Goal: Information Seeking & Learning: Learn about a topic

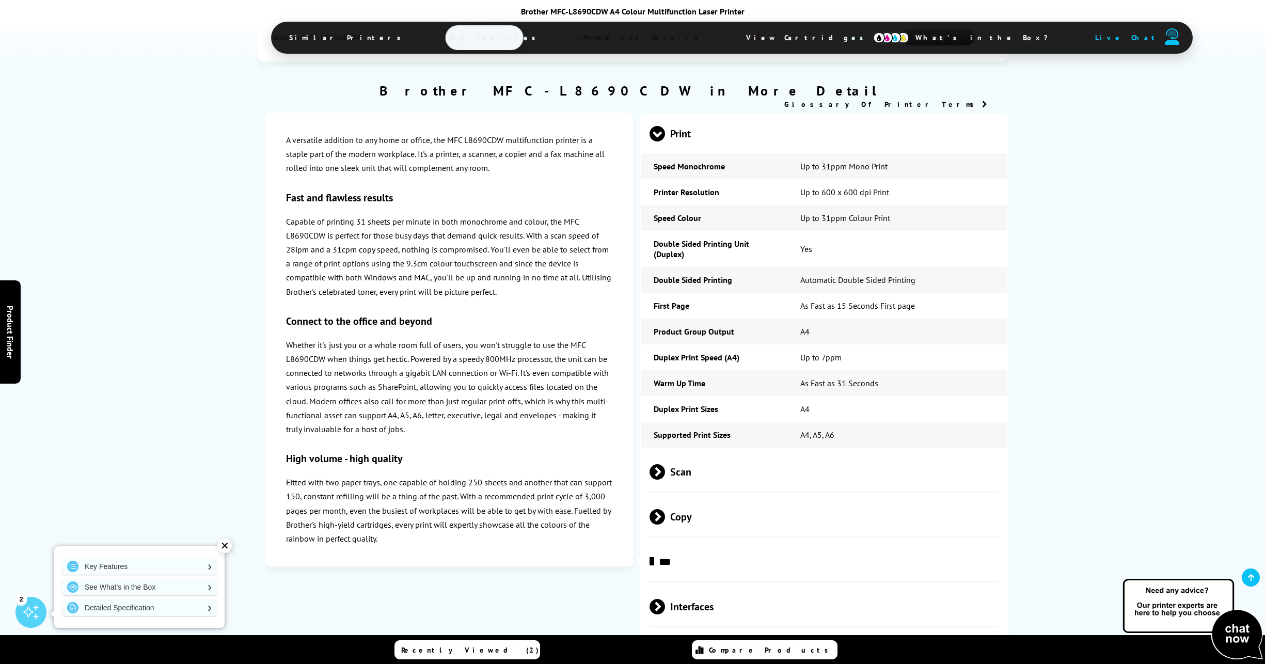
scroll to position [2646, 0]
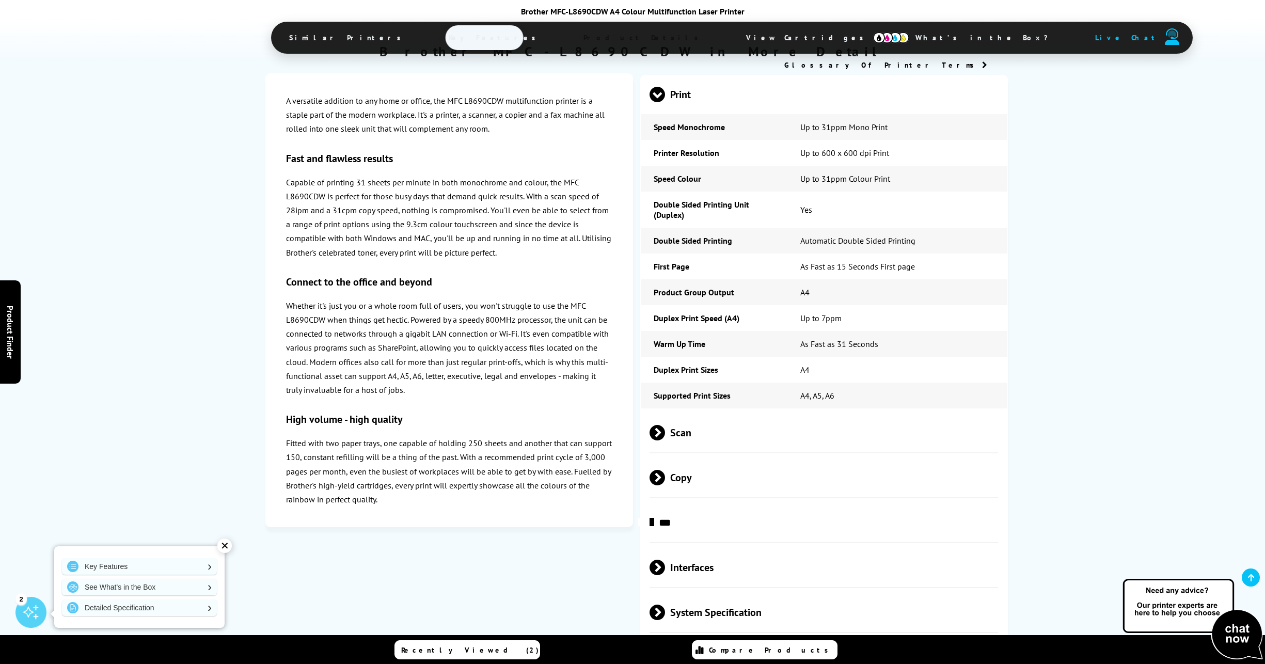
click at [665, 425] on span at bounding box center [665, 432] width 0 height 15
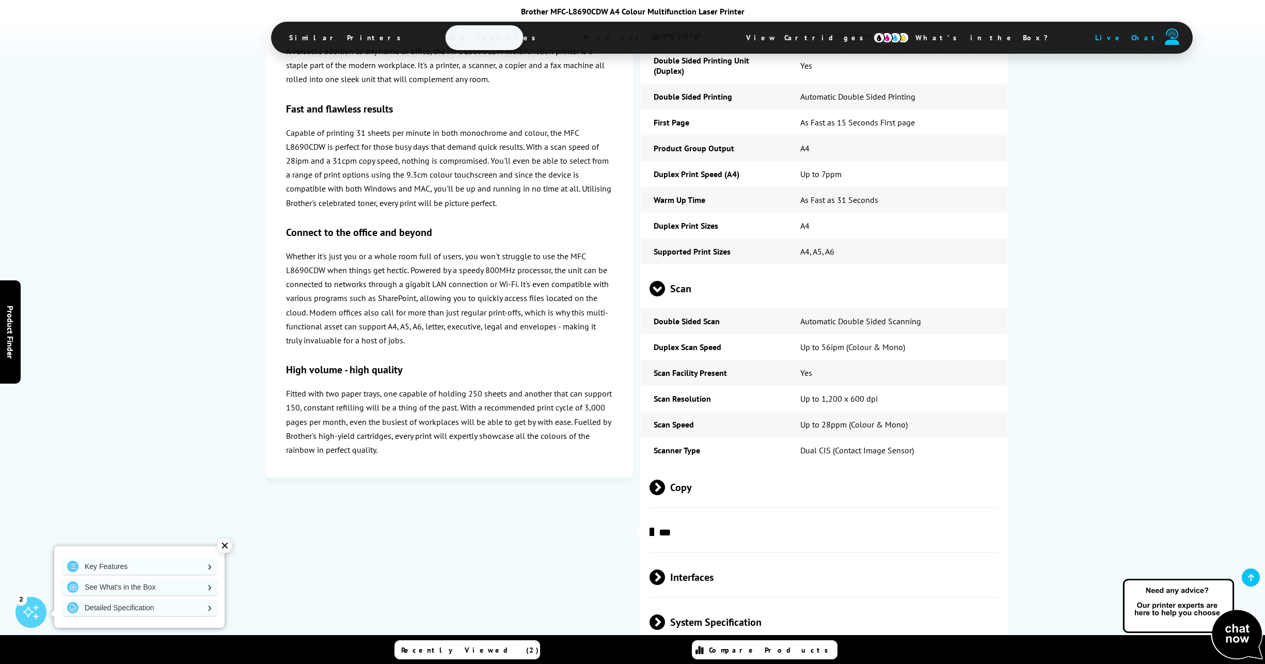
scroll to position [2801, 0]
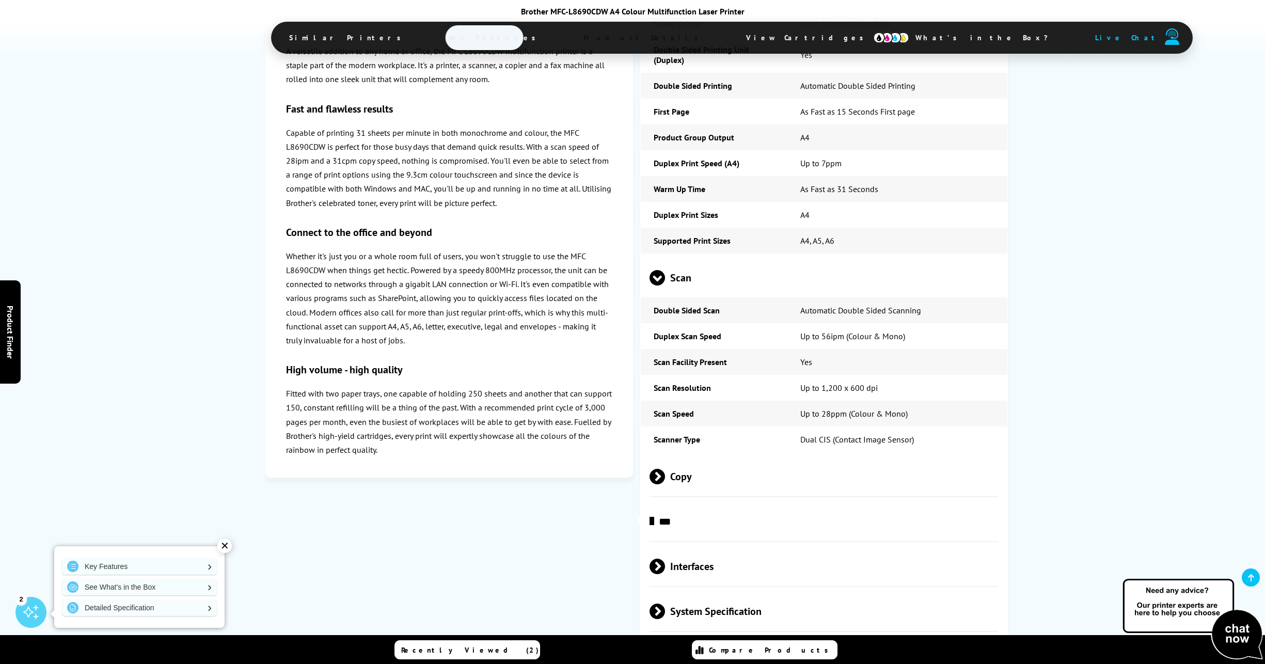
click at [665, 469] on span at bounding box center [665, 476] width 0 height 15
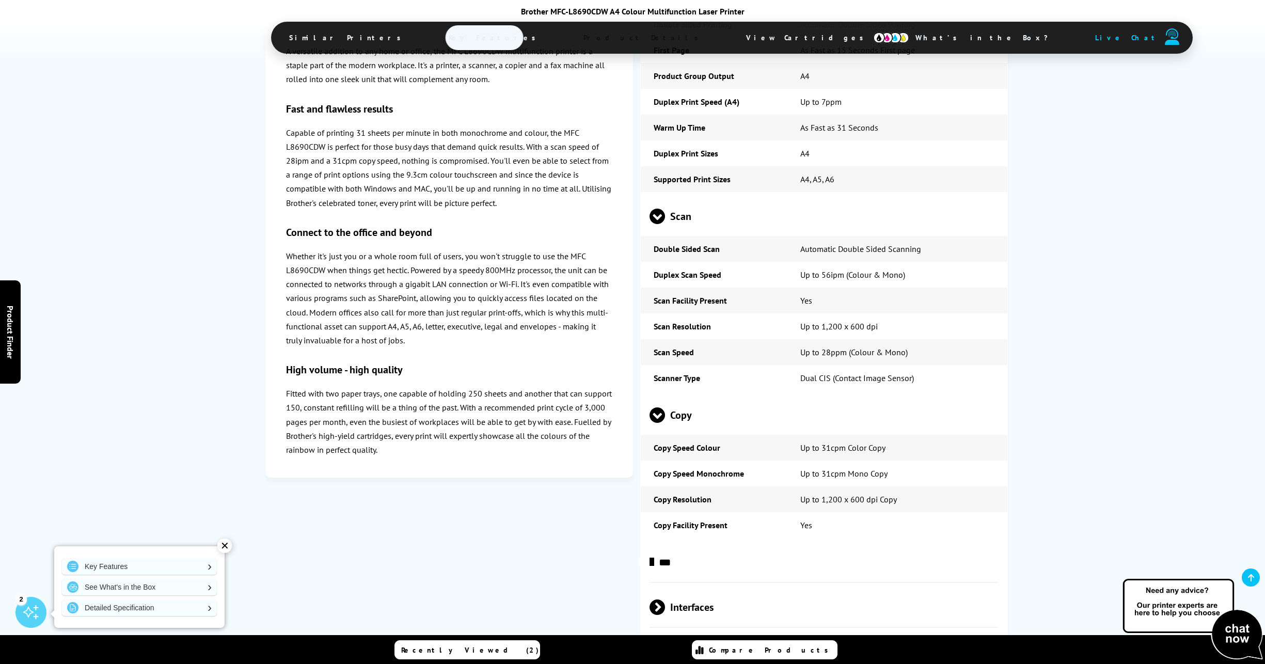
scroll to position [2956, 0]
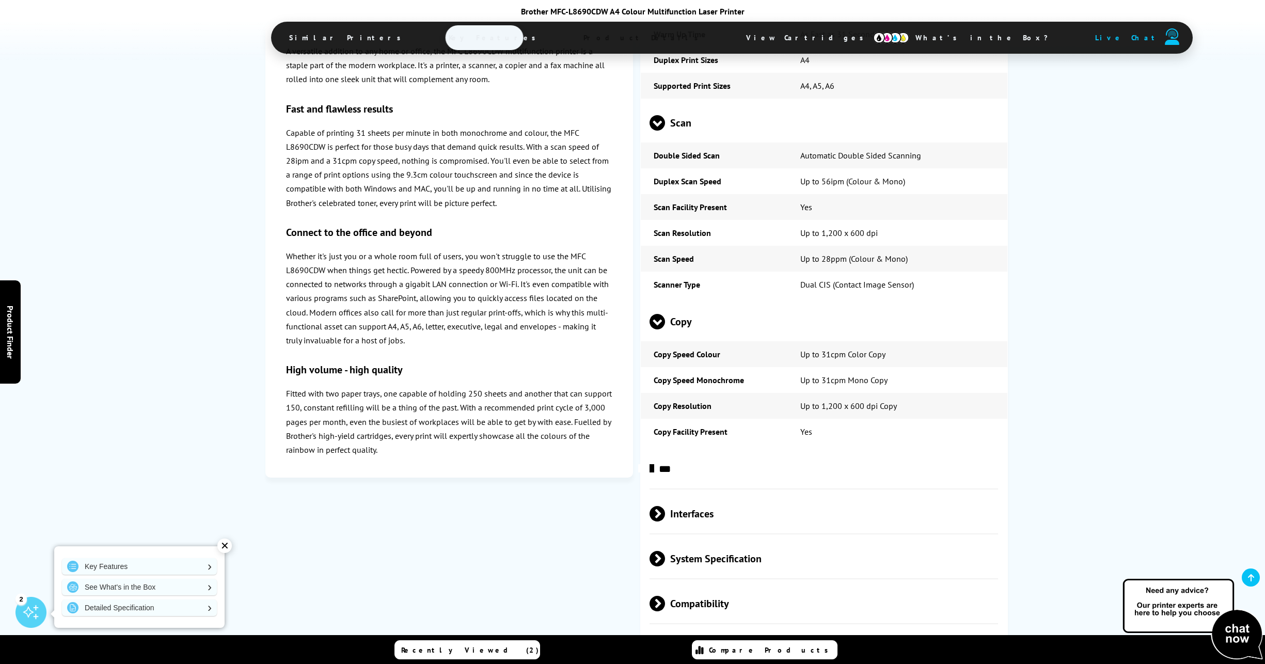
click at [654, 461] on span at bounding box center [654, 468] width 0 height 15
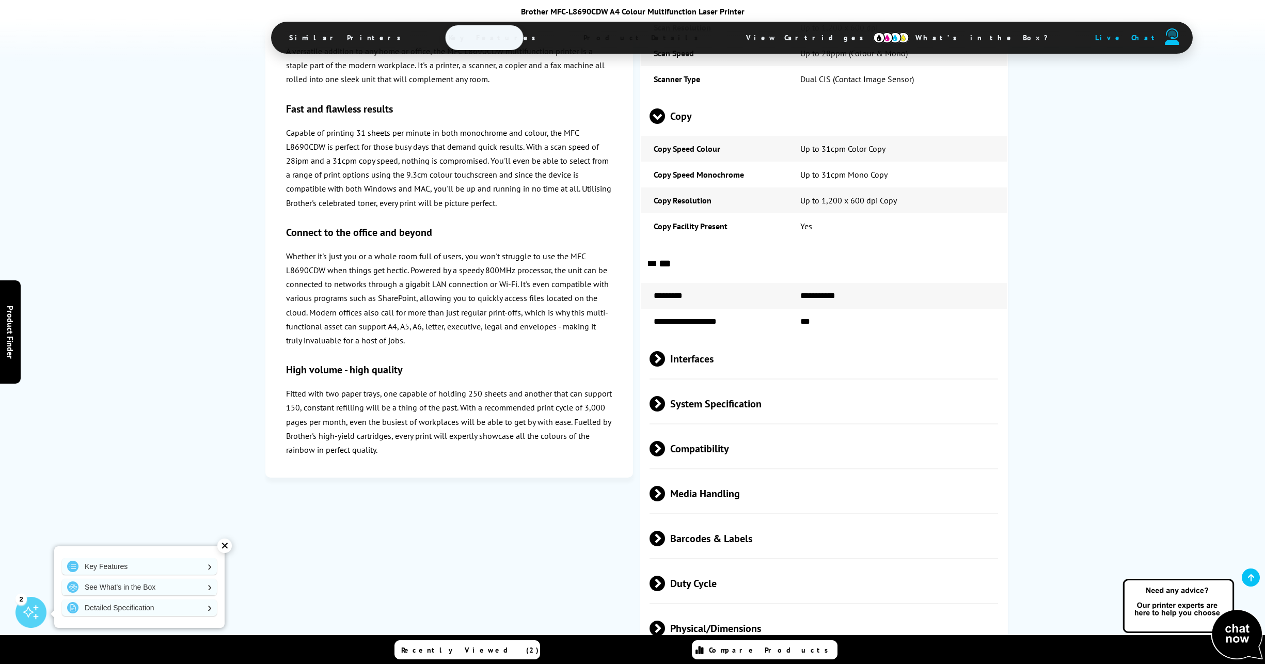
scroll to position [3163, 0]
click at [665, 350] on span at bounding box center [665, 357] width 0 height 15
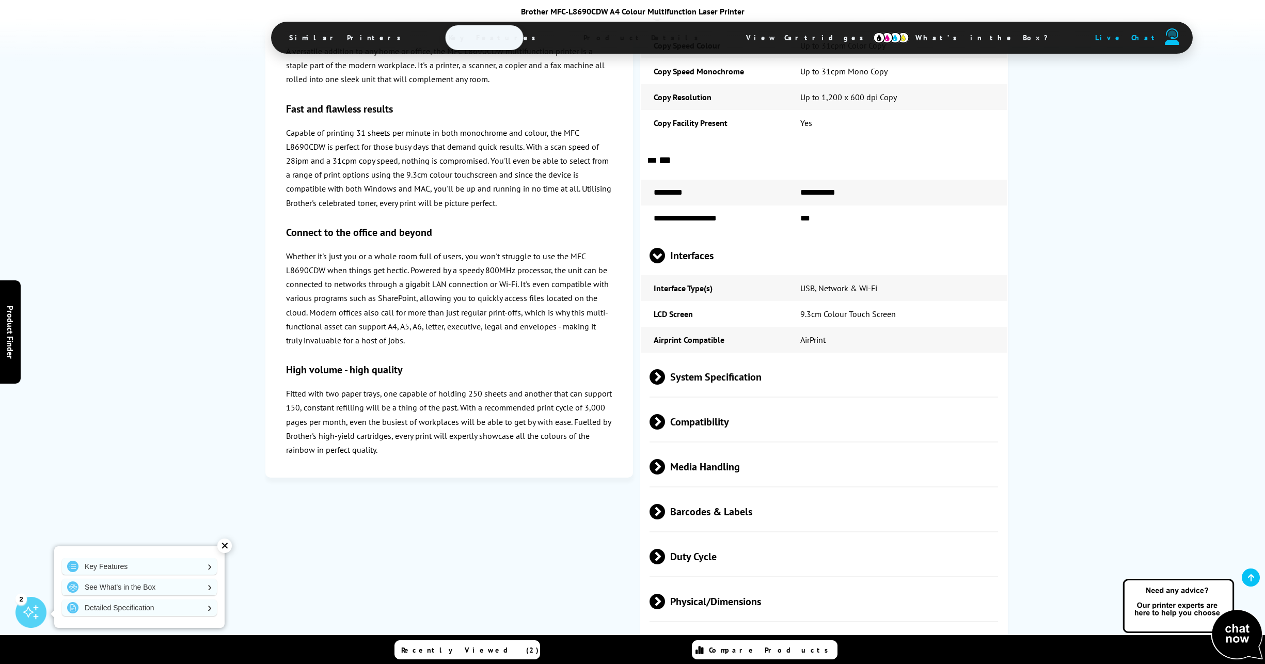
scroll to position [3266, 0]
click at [665, 368] on span at bounding box center [665, 375] width 0 height 15
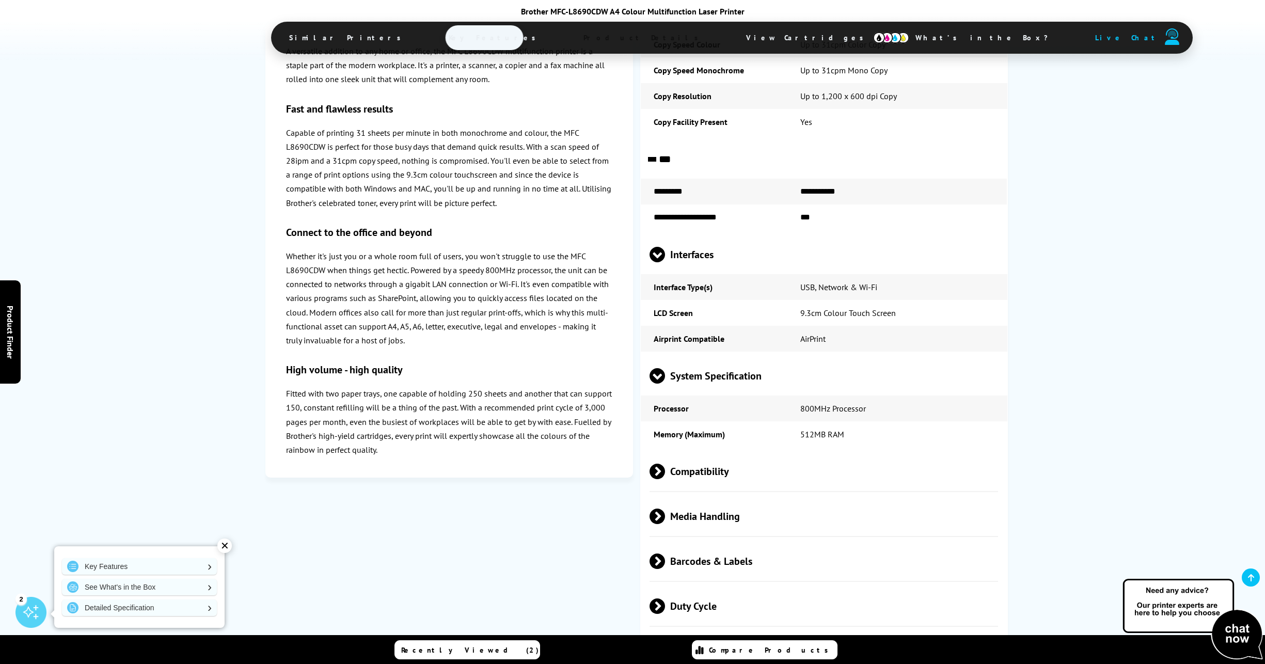
scroll to position [3369, 0]
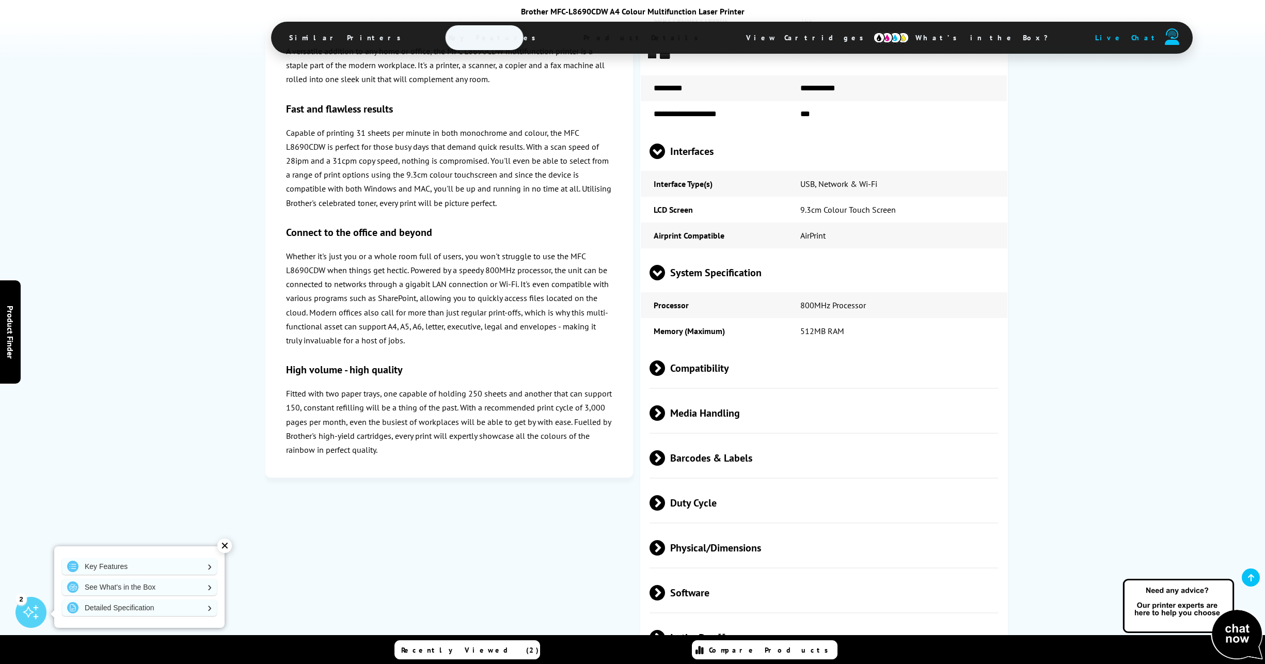
click at [665, 360] on span at bounding box center [665, 367] width 0 height 15
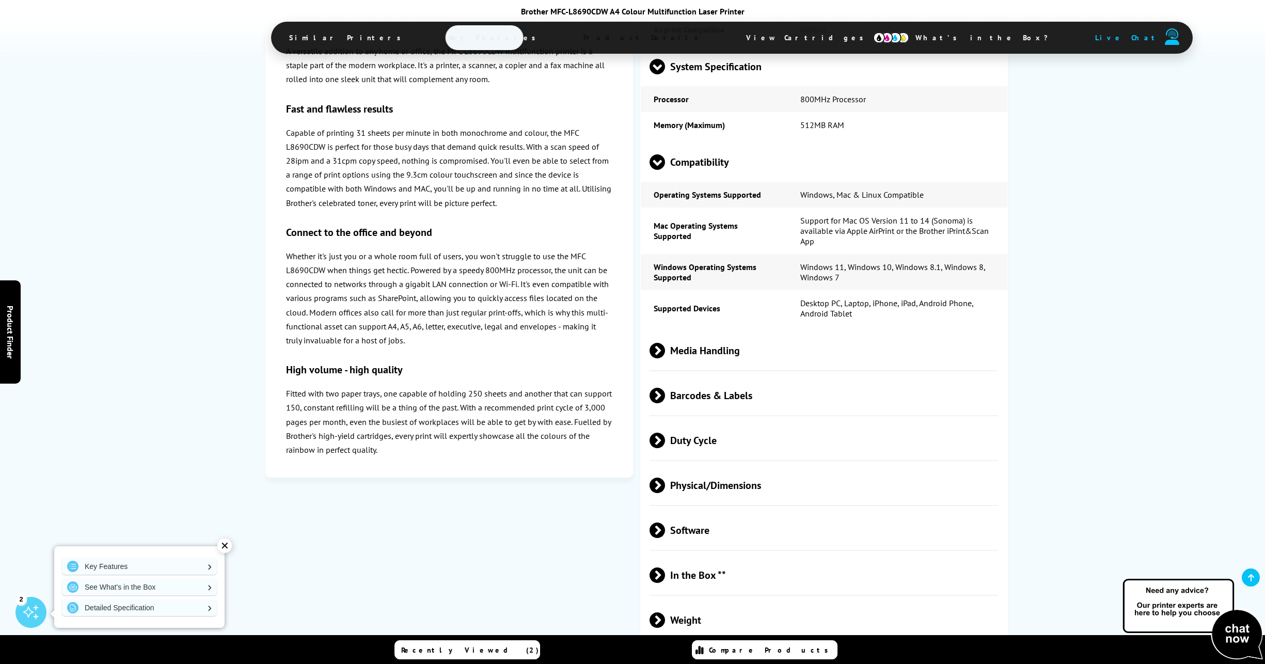
scroll to position [3576, 0]
click at [665, 342] on span at bounding box center [665, 349] width 0 height 15
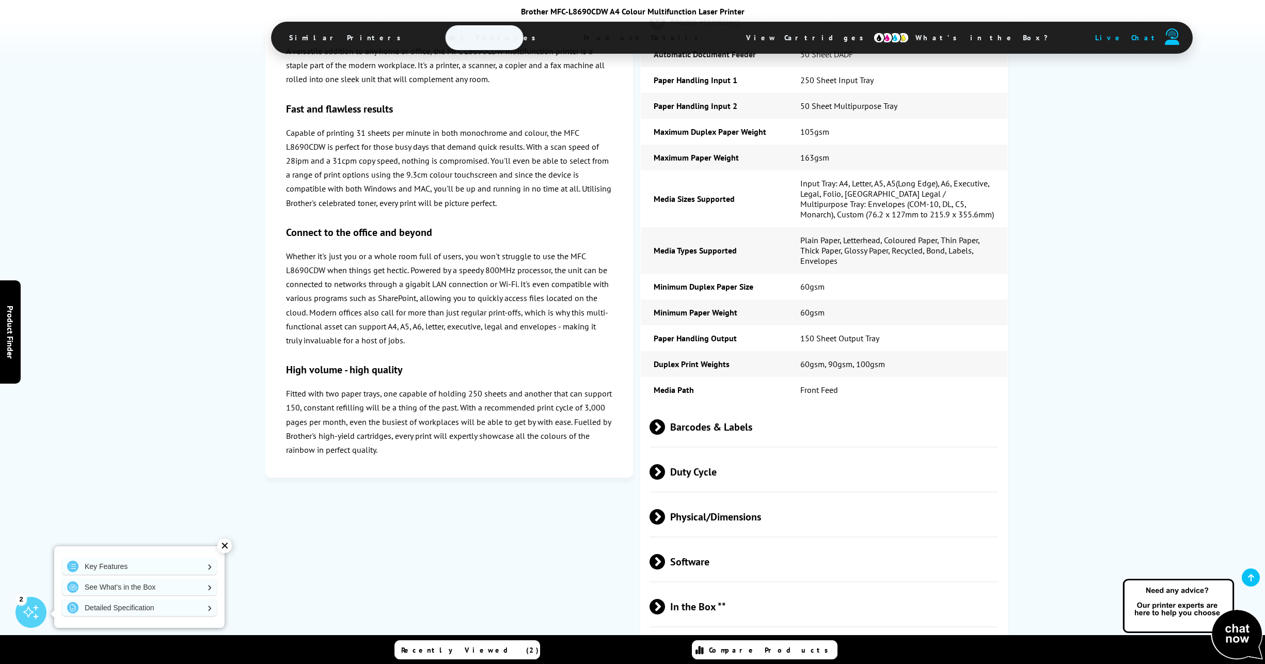
scroll to position [3937, 0]
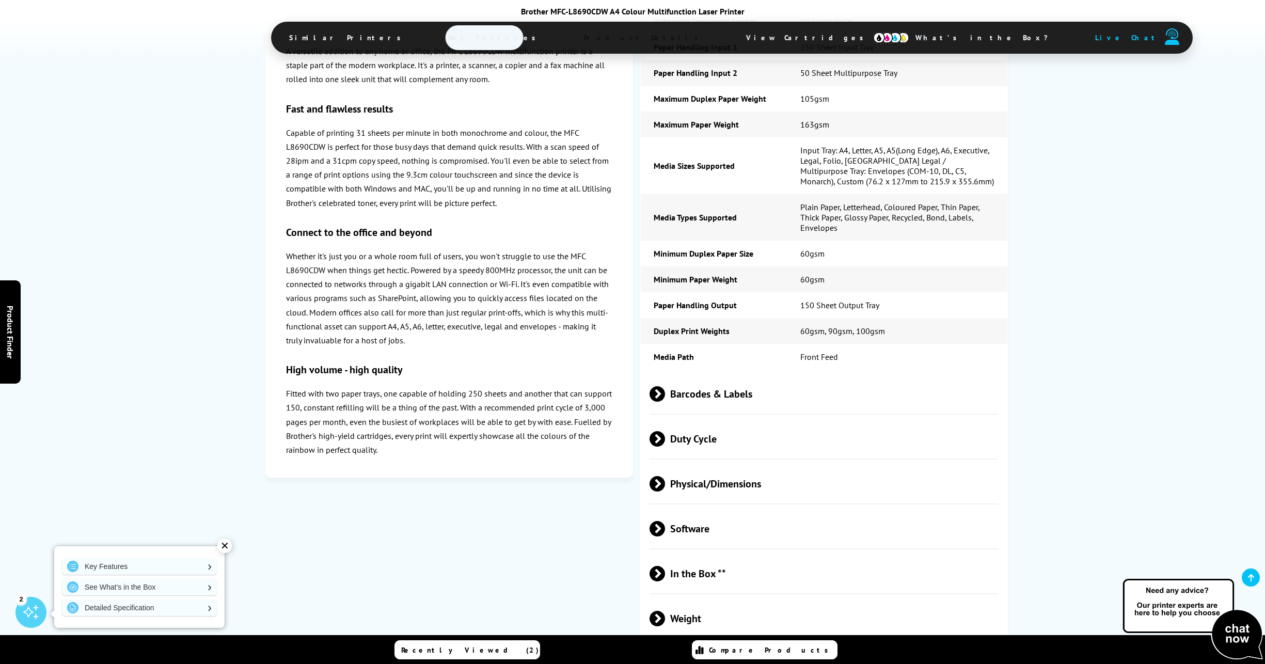
click at [665, 566] on span at bounding box center [665, 573] width 0 height 15
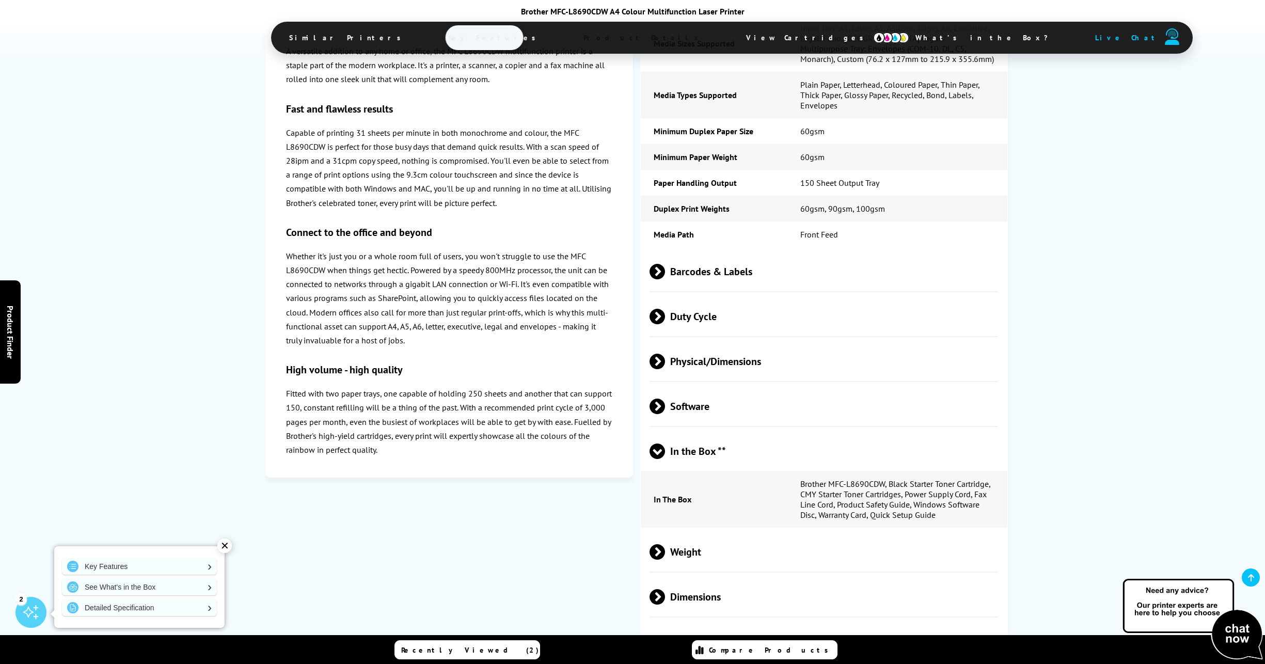
scroll to position [4144, 0]
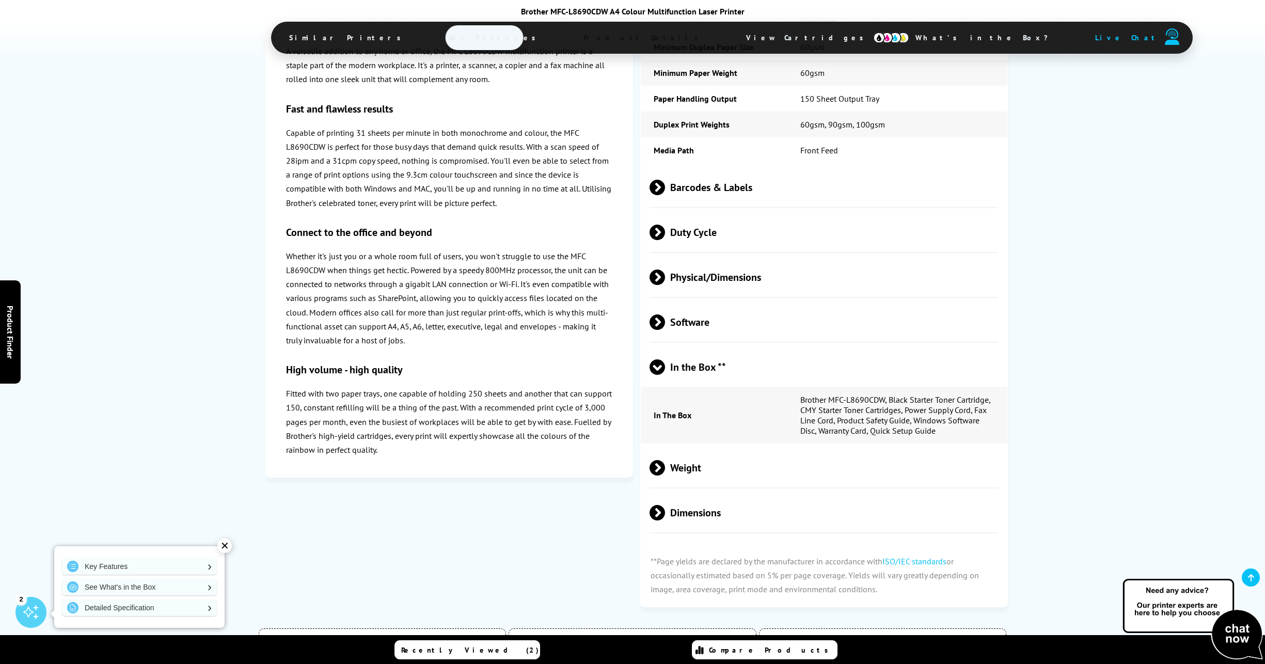
click at [695, 494] on span "Dimensions" at bounding box center [823, 513] width 348 height 39
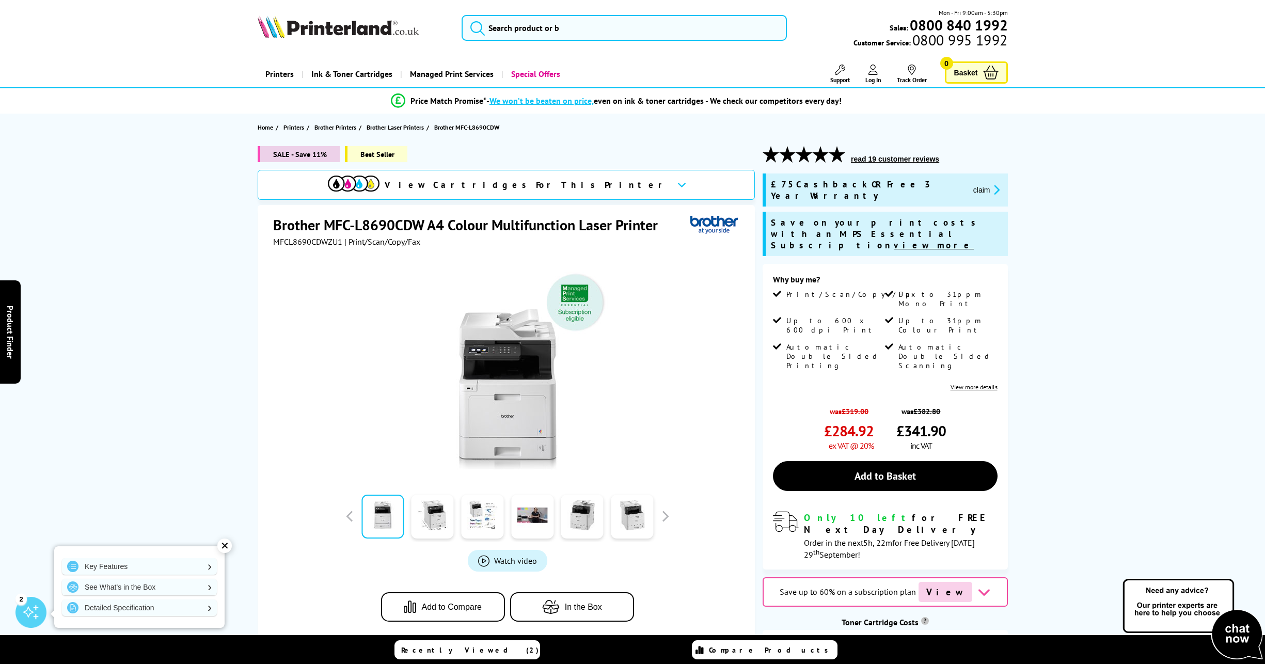
scroll to position [52, 0]
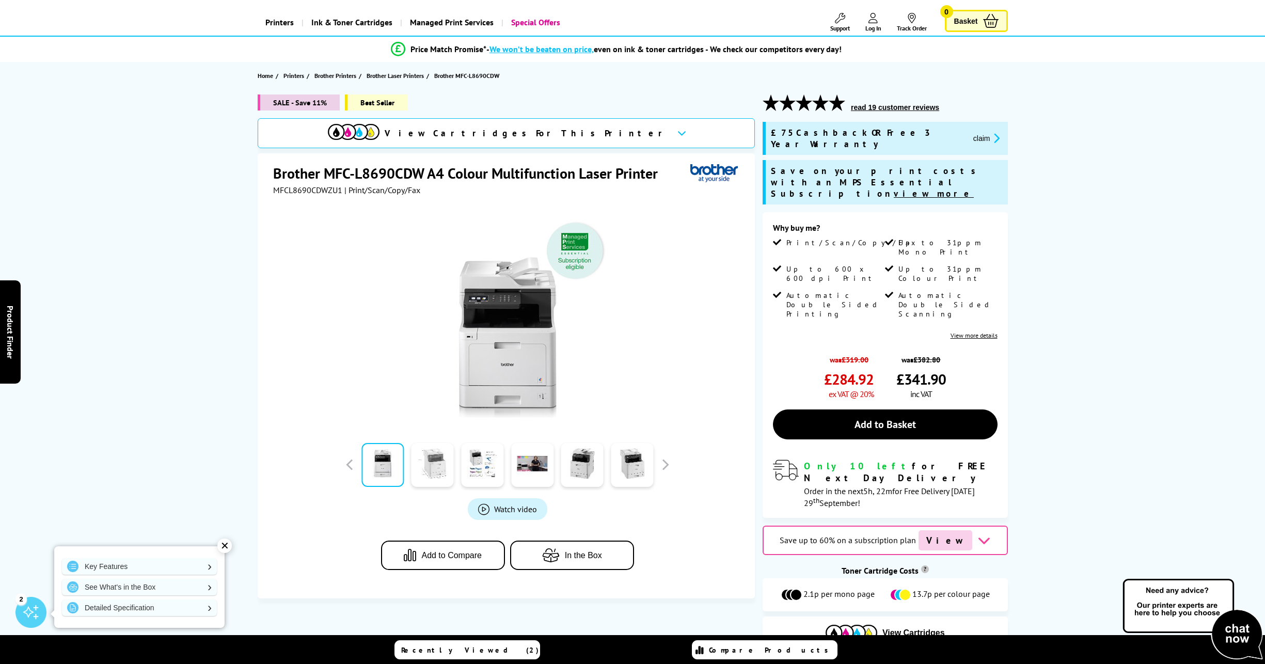
click at [434, 465] on link at bounding box center [432, 465] width 42 height 44
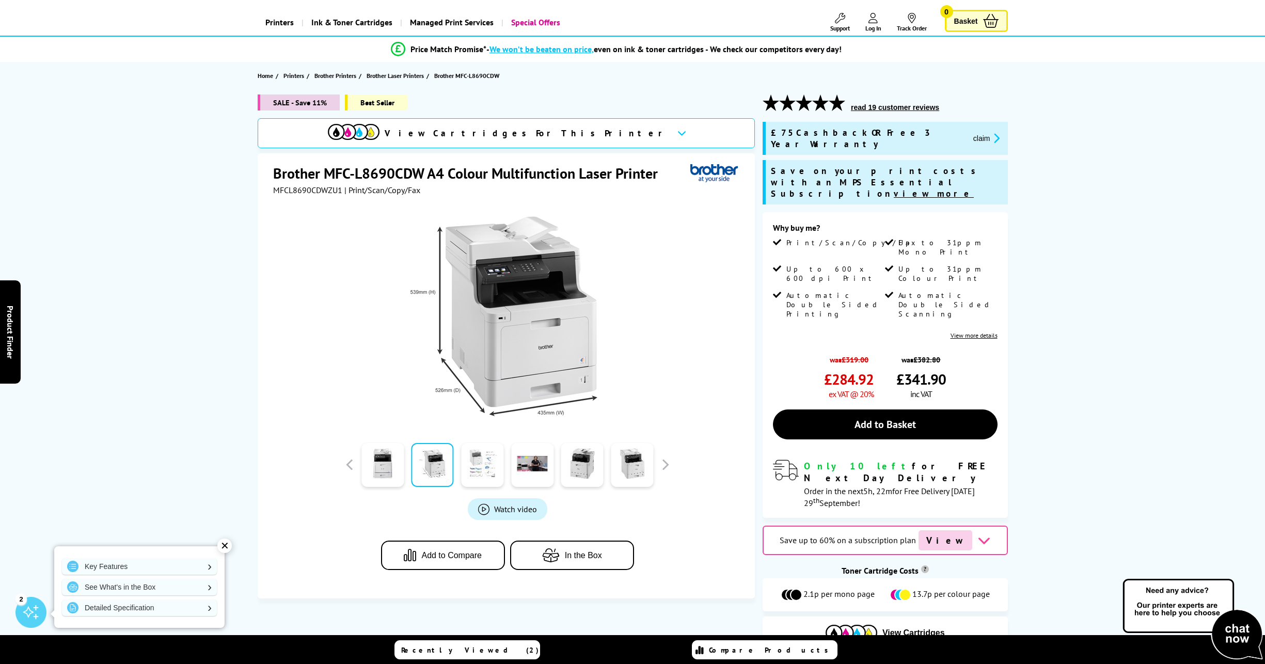
click at [490, 467] on link at bounding box center [482, 465] width 42 height 44
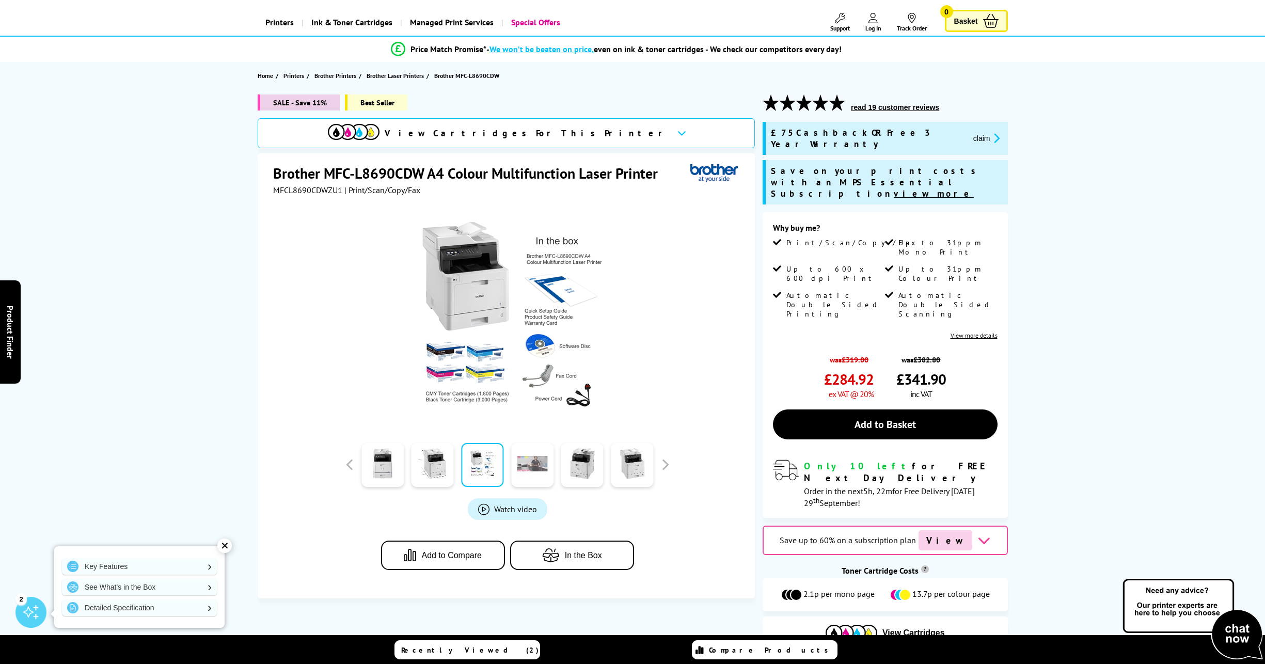
click at [533, 461] on link at bounding box center [532, 465] width 42 height 44
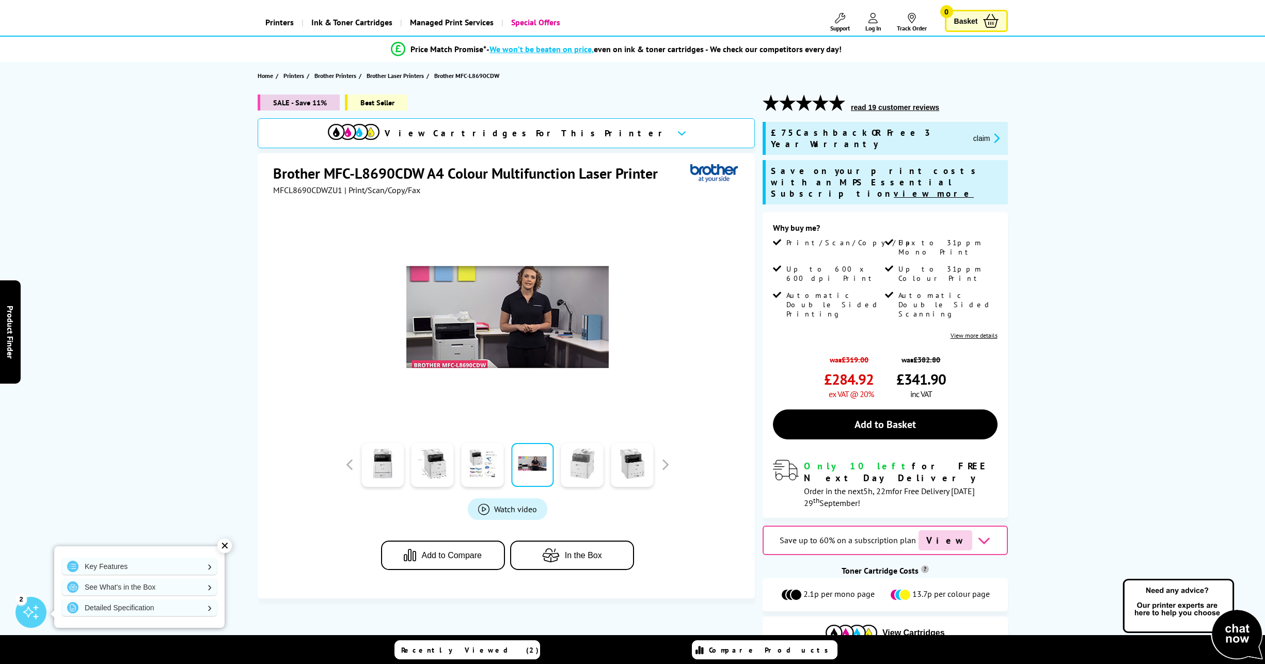
click at [575, 461] on link at bounding box center [582, 465] width 42 height 44
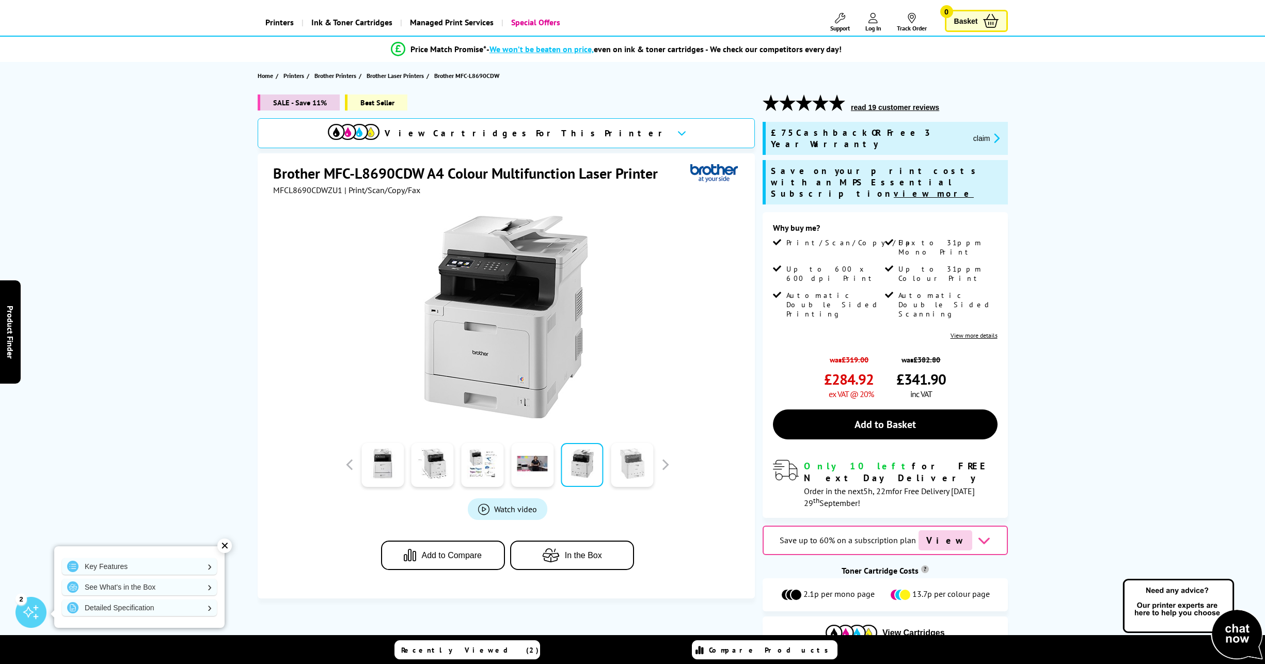
click at [632, 459] on link at bounding box center [632, 465] width 42 height 44
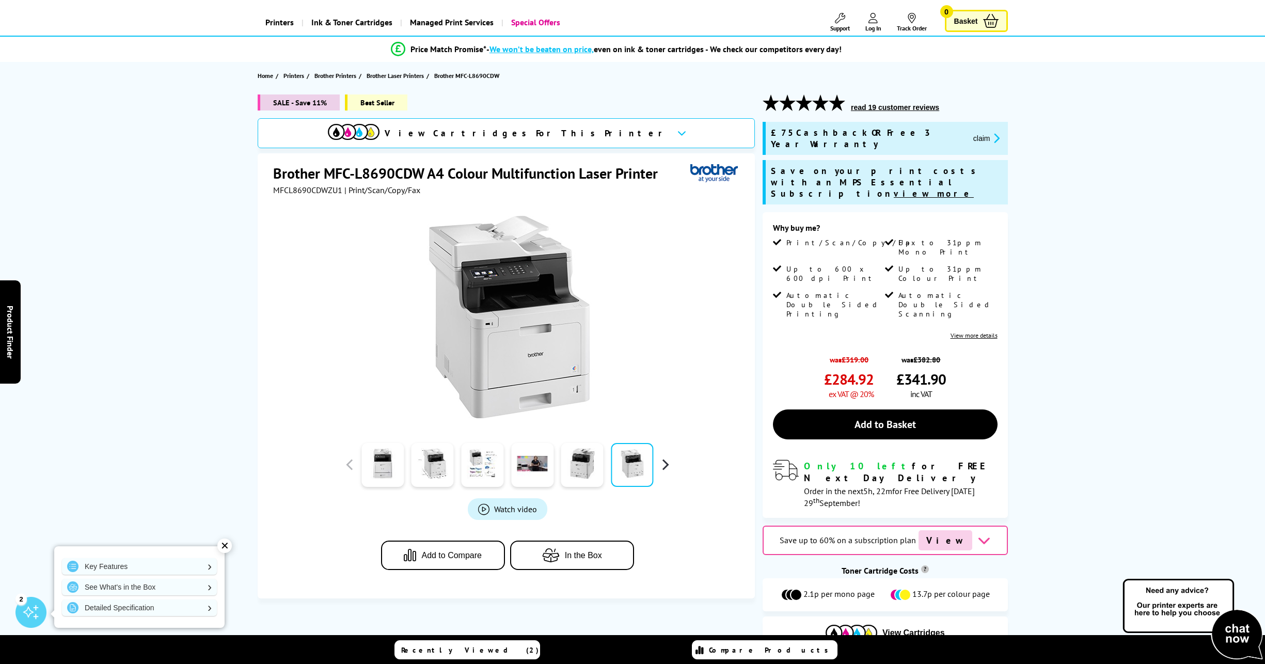
click at [667, 467] on button "button" at bounding box center [664, 464] width 15 height 15
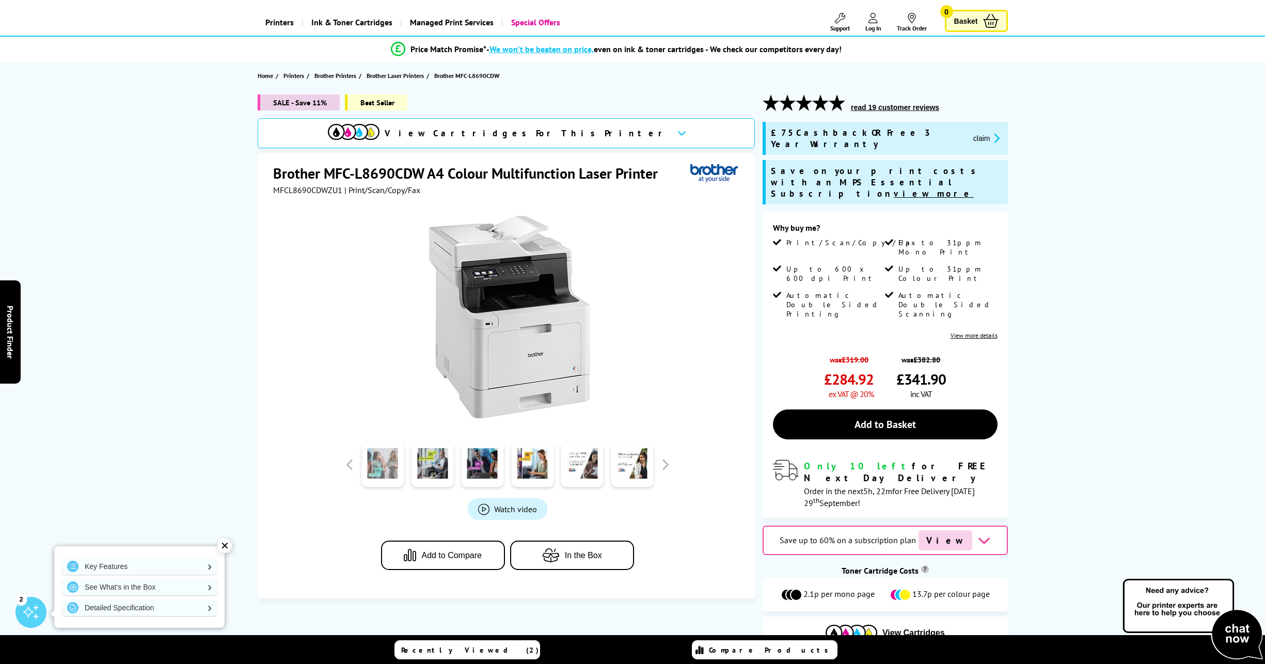
click at [388, 462] on link at bounding box center [382, 465] width 42 height 44
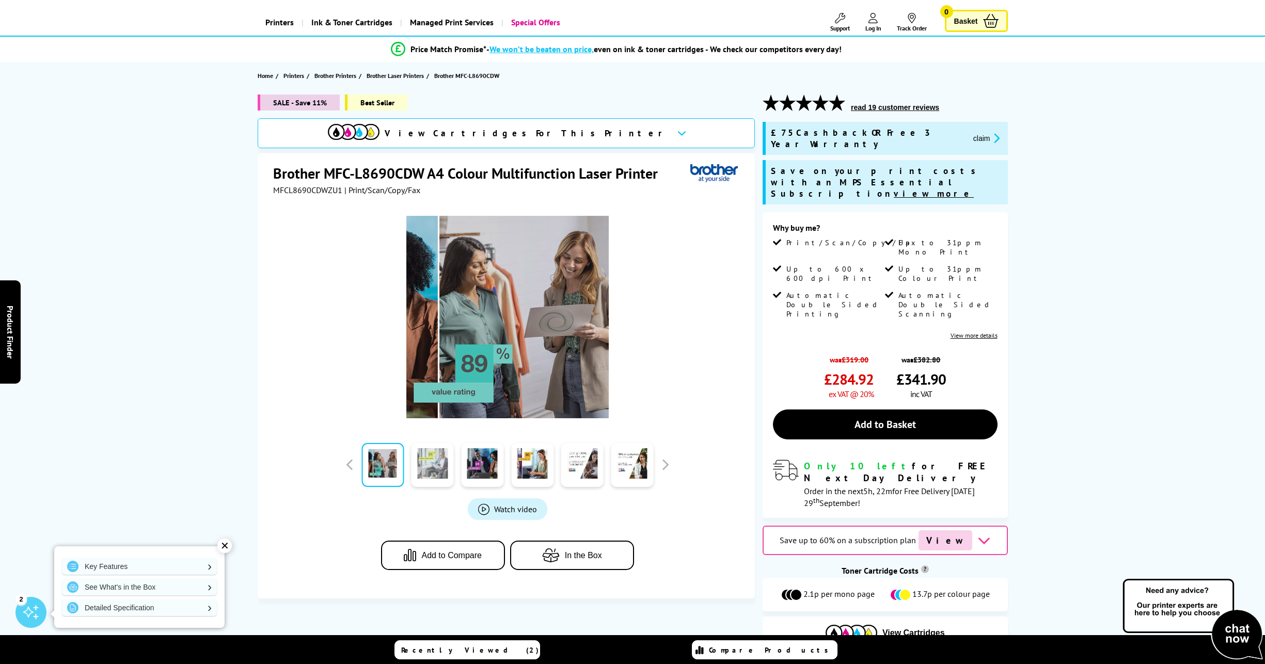
click at [424, 466] on link at bounding box center [432, 465] width 42 height 44
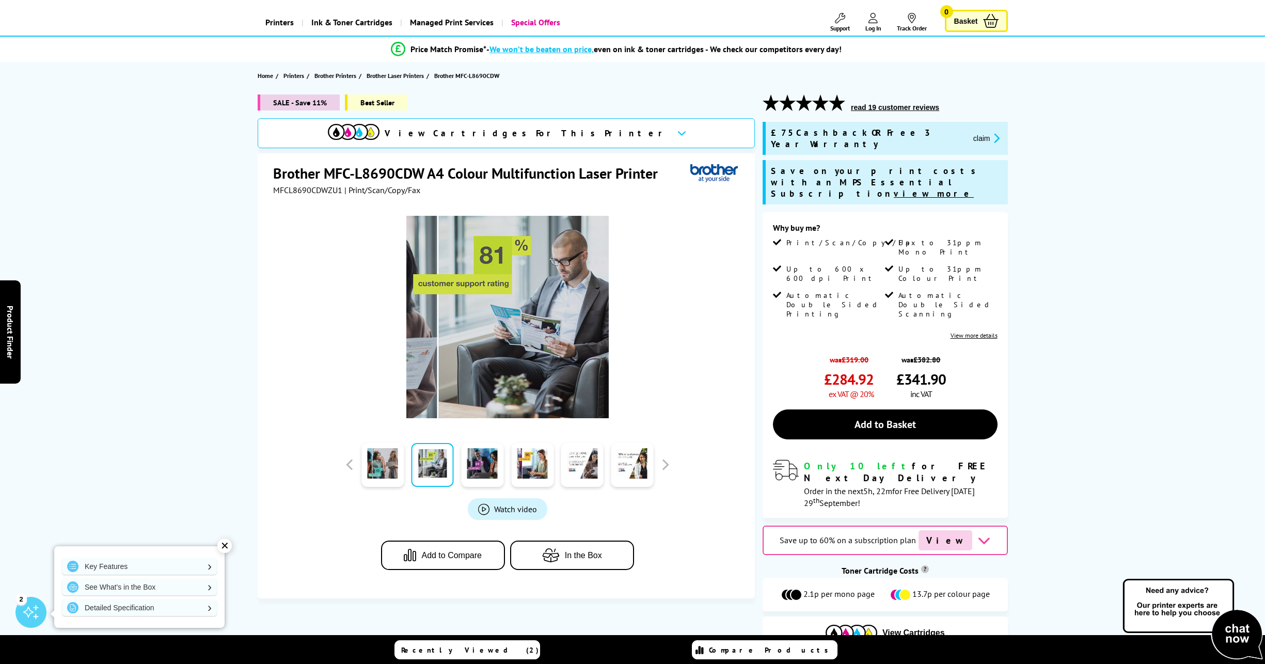
click at [439, 457] on link at bounding box center [432, 465] width 42 height 44
click at [477, 459] on link at bounding box center [482, 465] width 42 height 44
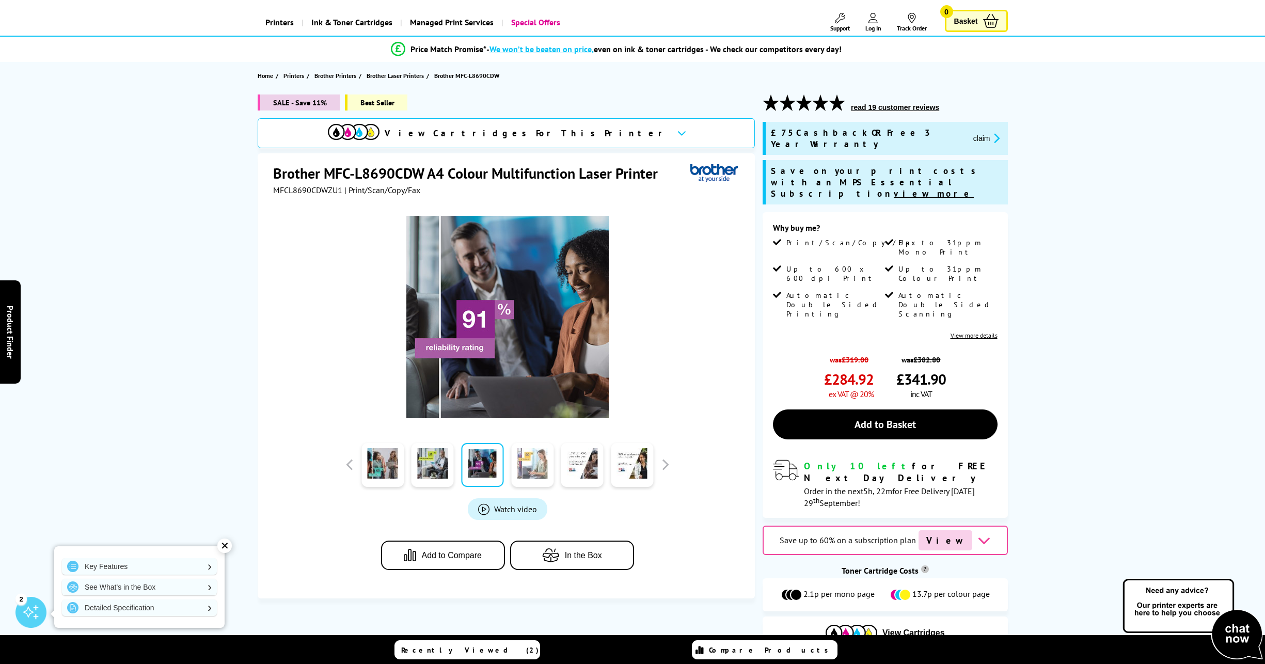
click at [534, 461] on link at bounding box center [532, 465] width 42 height 44
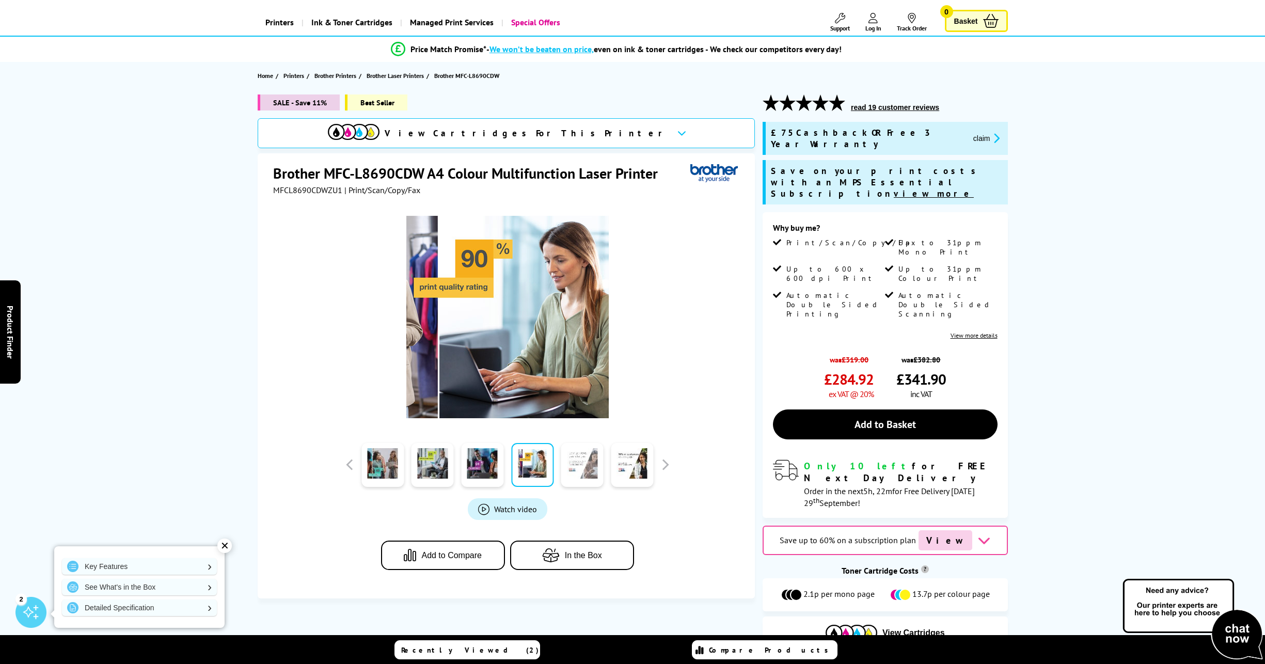
click at [582, 467] on link at bounding box center [582, 465] width 42 height 44
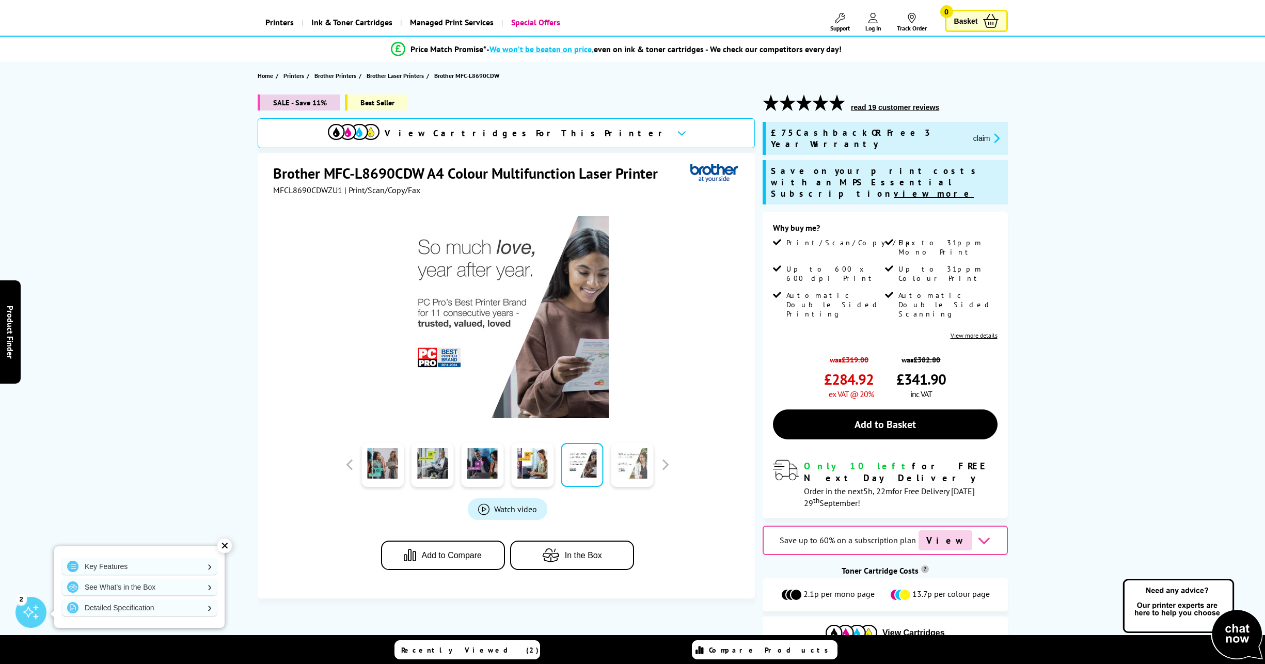
click at [629, 464] on link at bounding box center [632, 465] width 42 height 44
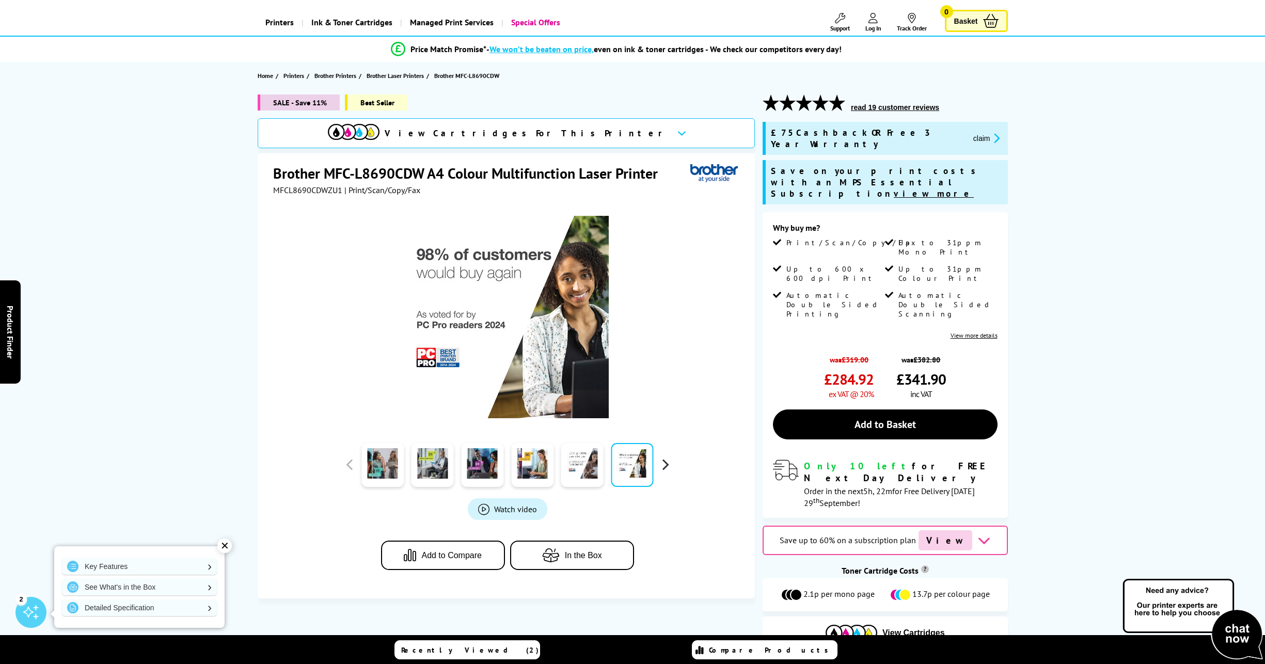
click at [665, 463] on button "button" at bounding box center [664, 464] width 15 height 15
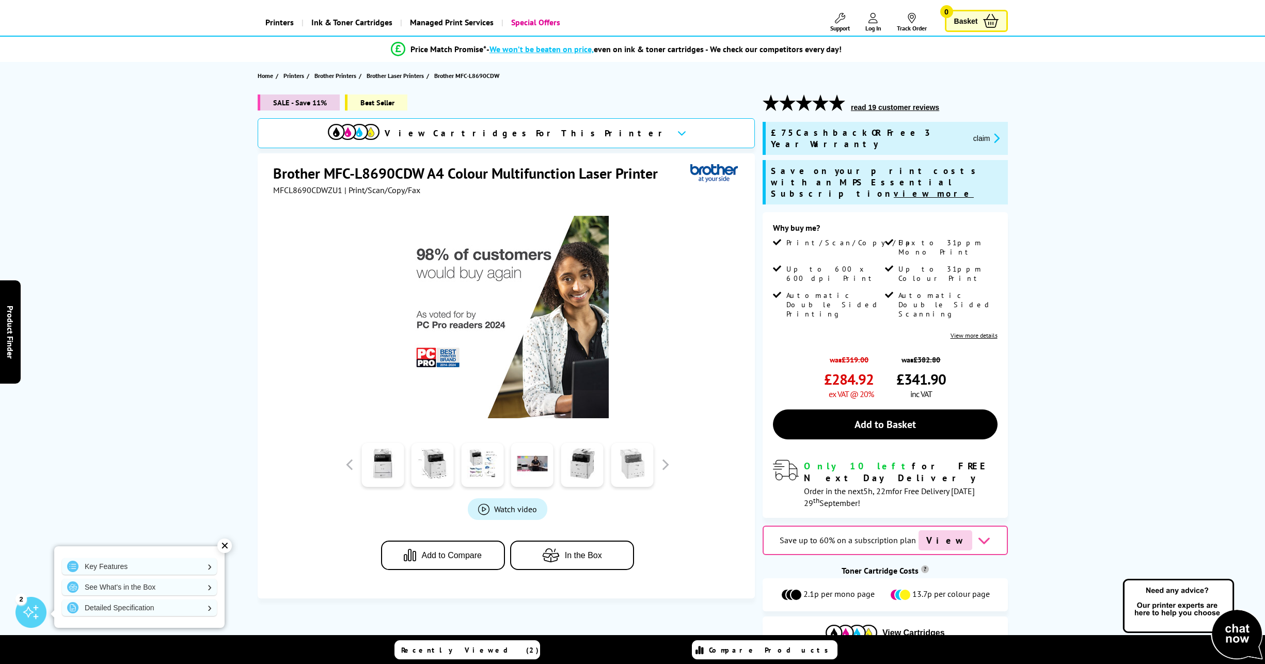
click at [638, 463] on link at bounding box center [632, 465] width 42 height 44
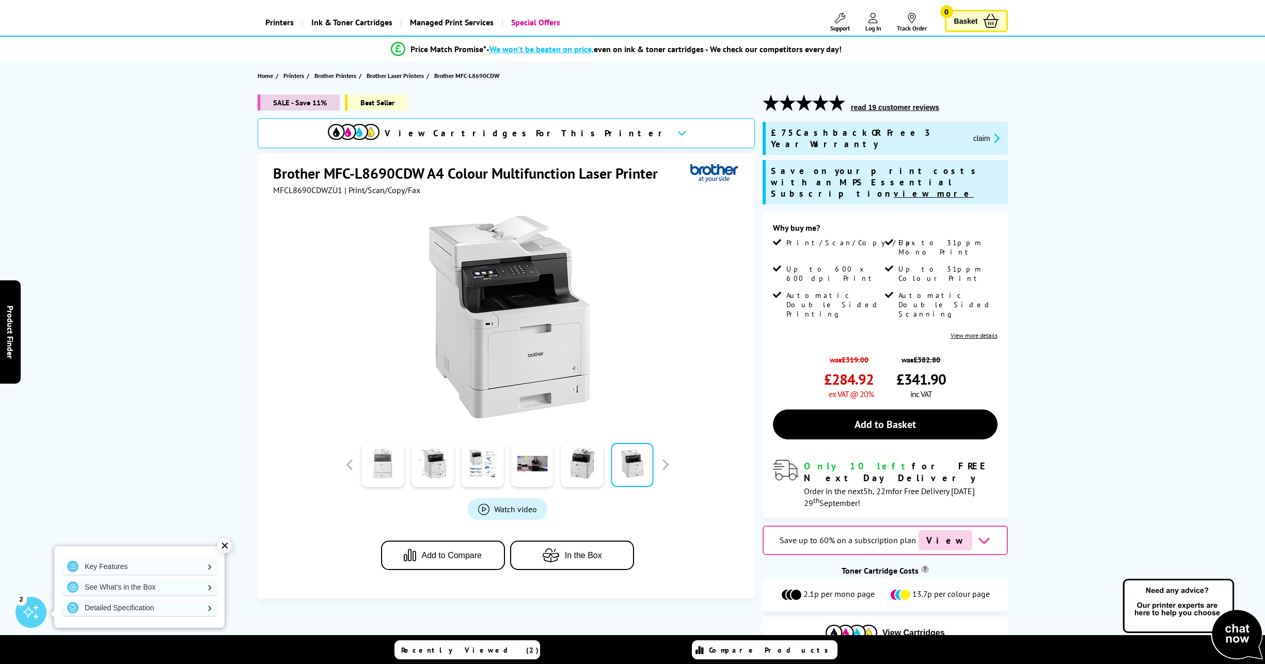
click at [385, 463] on link at bounding box center [382, 465] width 42 height 44
